Goal: Task Accomplishment & Management: Manage account settings

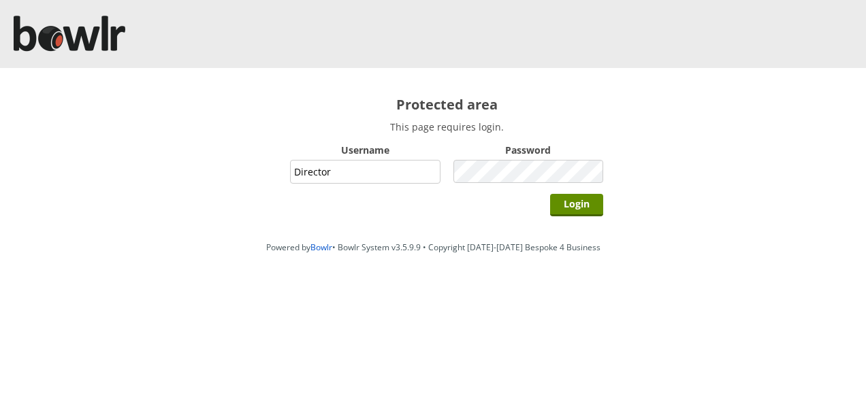
type input "Director"
click at [550, 194] on input "Login" at bounding box center [576, 205] width 53 height 22
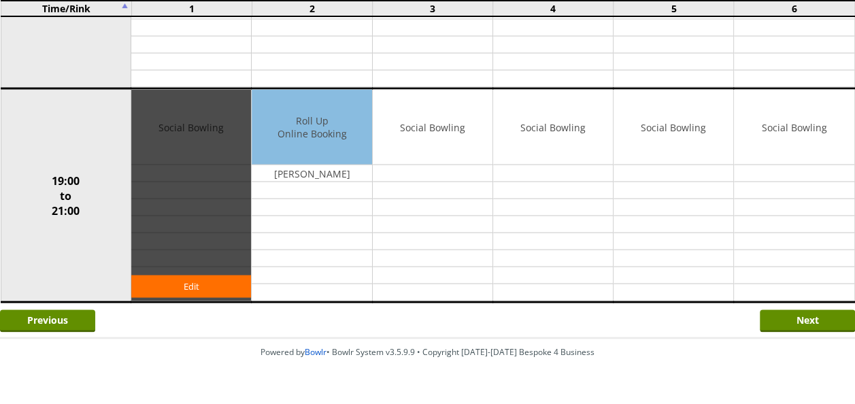
scroll to position [1176, 0]
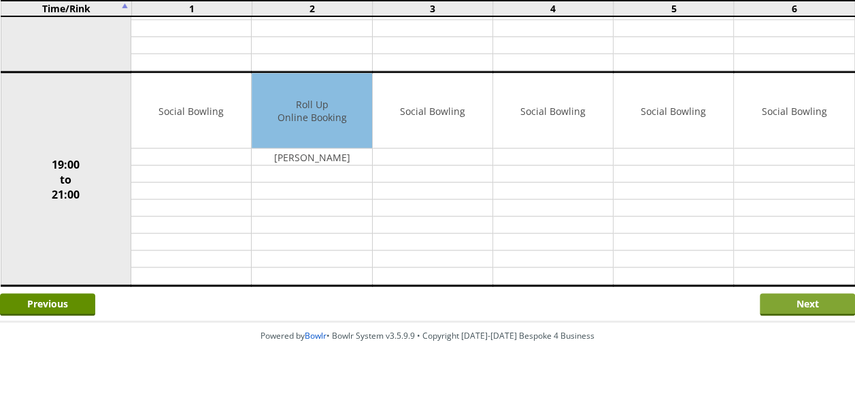
click at [805, 293] on input "Next" at bounding box center [807, 304] width 95 height 22
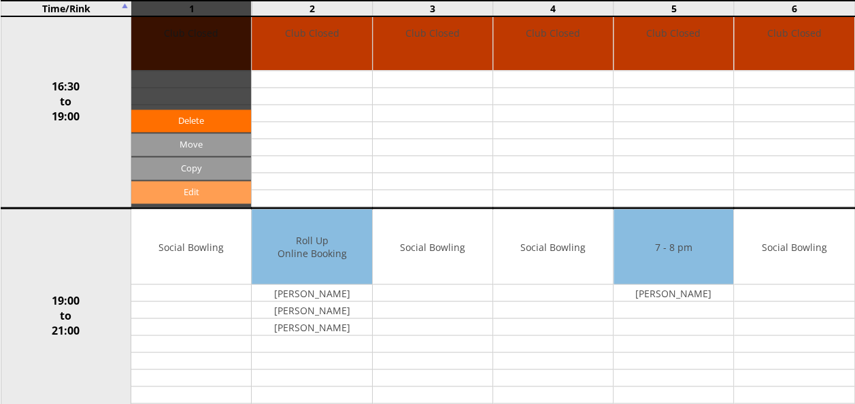
scroll to position [1089, 0]
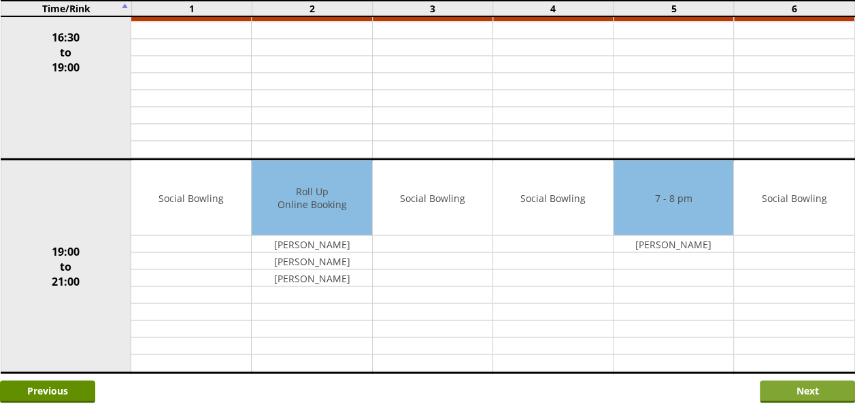
click at [794, 380] on input "Next" at bounding box center [807, 391] width 95 height 22
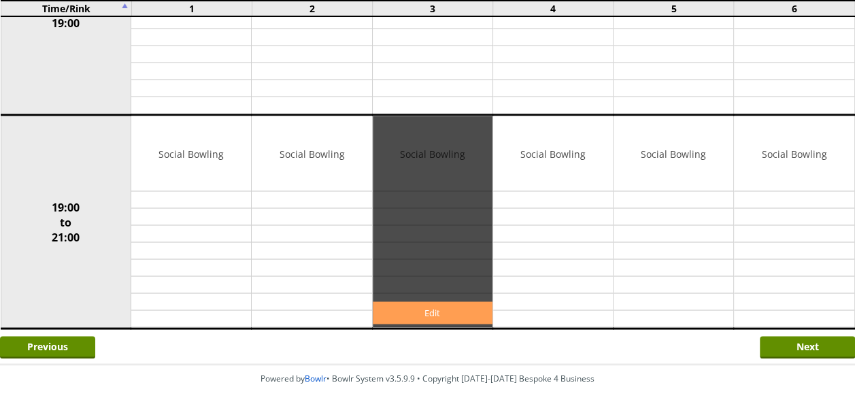
scroll to position [1176, 0]
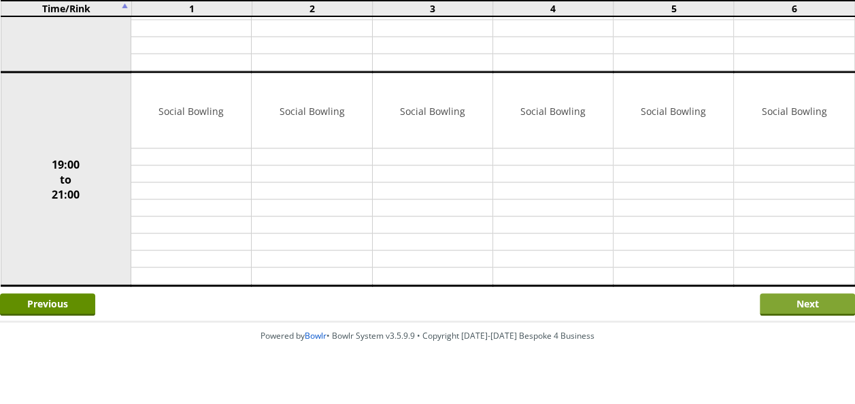
click at [801, 293] on input "Next" at bounding box center [807, 304] width 95 height 22
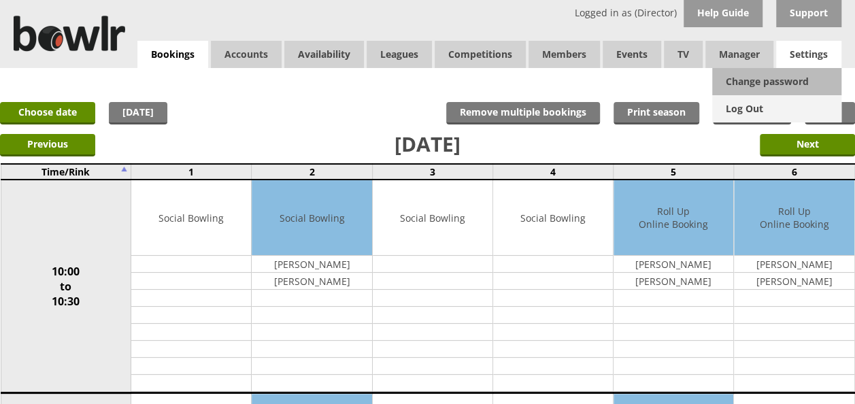
click at [766, 107] on link "Log Out" at bounding box center [776, 108] width 129 height 27
